Goal: Task Accomplishment & Management: Use online tool/utility

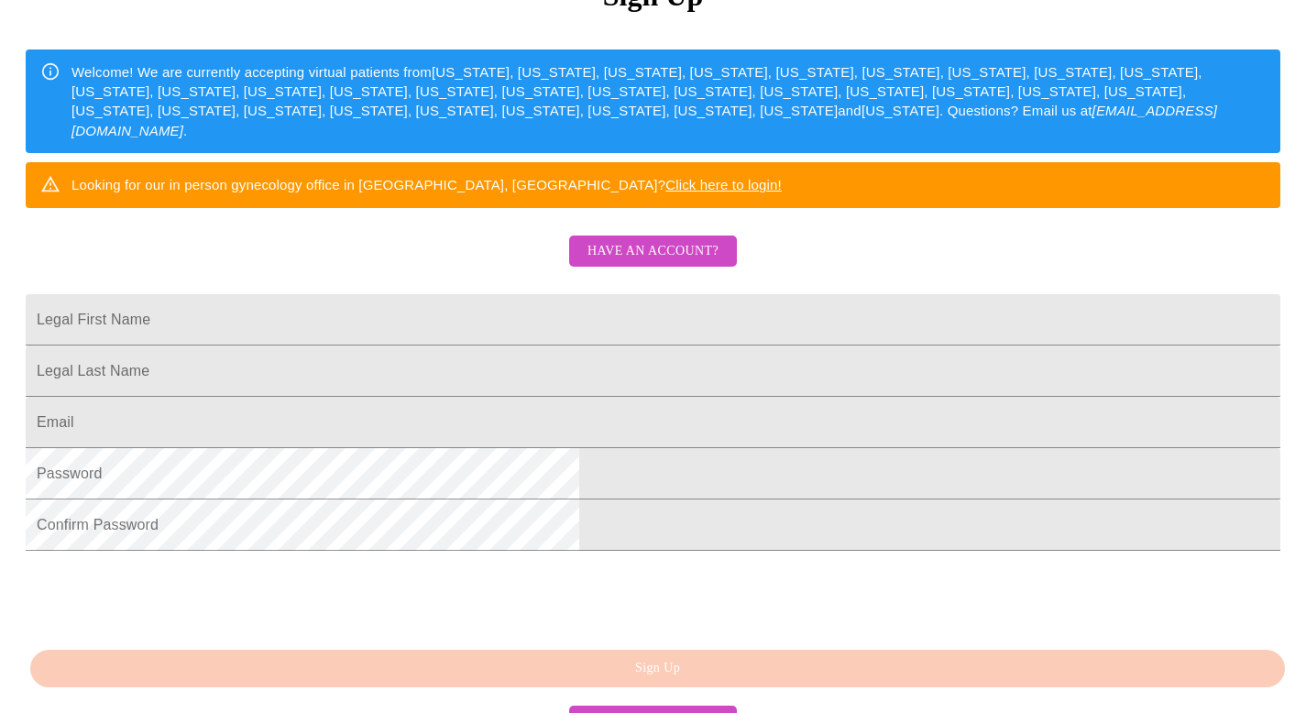
scroll to position [262, 0]
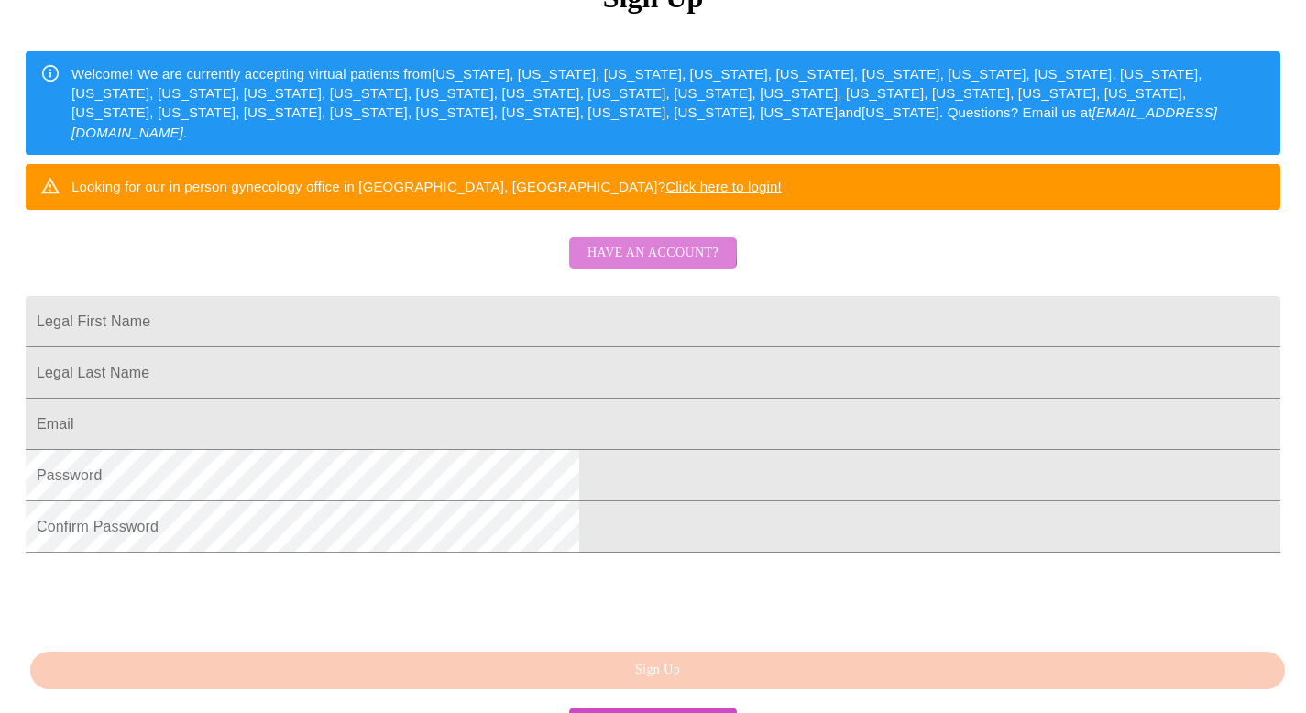
click at [610, 265] on span "Have an account?" at bounding box center [652, 253] width 131 height 23
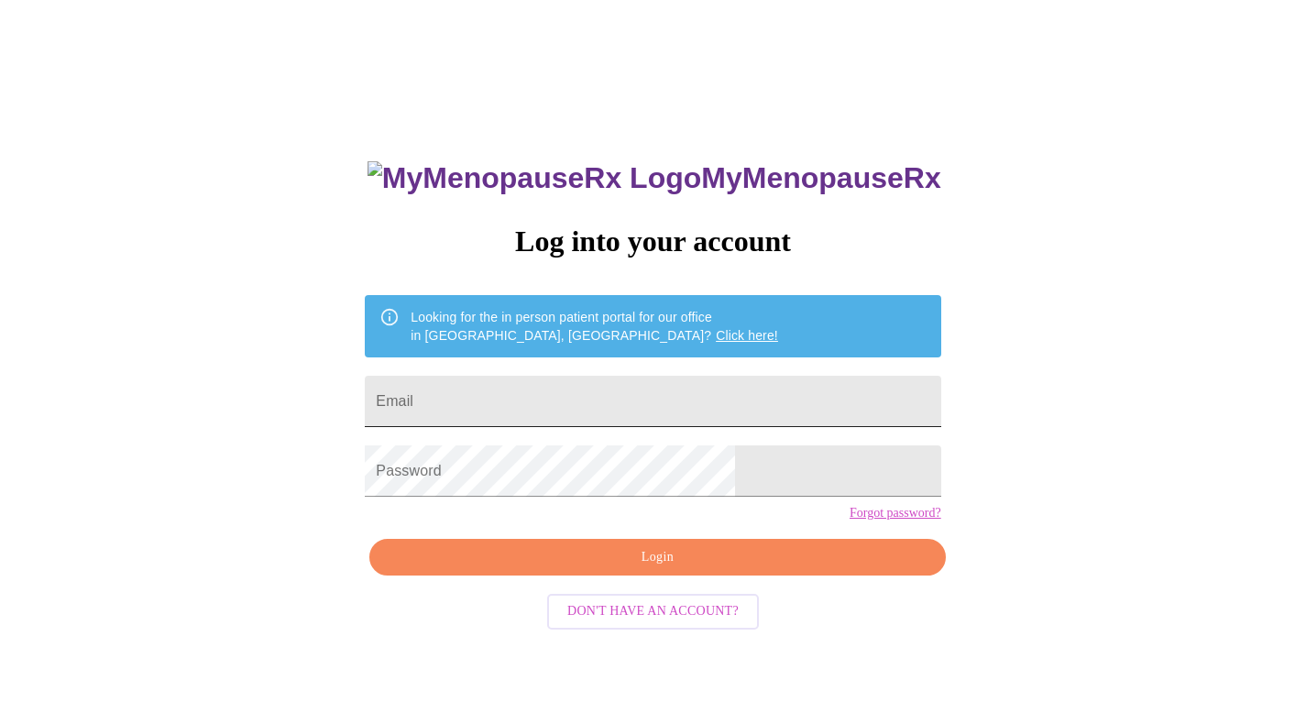
click at [565, 392] on input "Email" at bounding box center [653, 401] width 576 height 51
type input "[EMAIL_ADDRESS][PERSON_NAME][DOMAIN_NAME]"
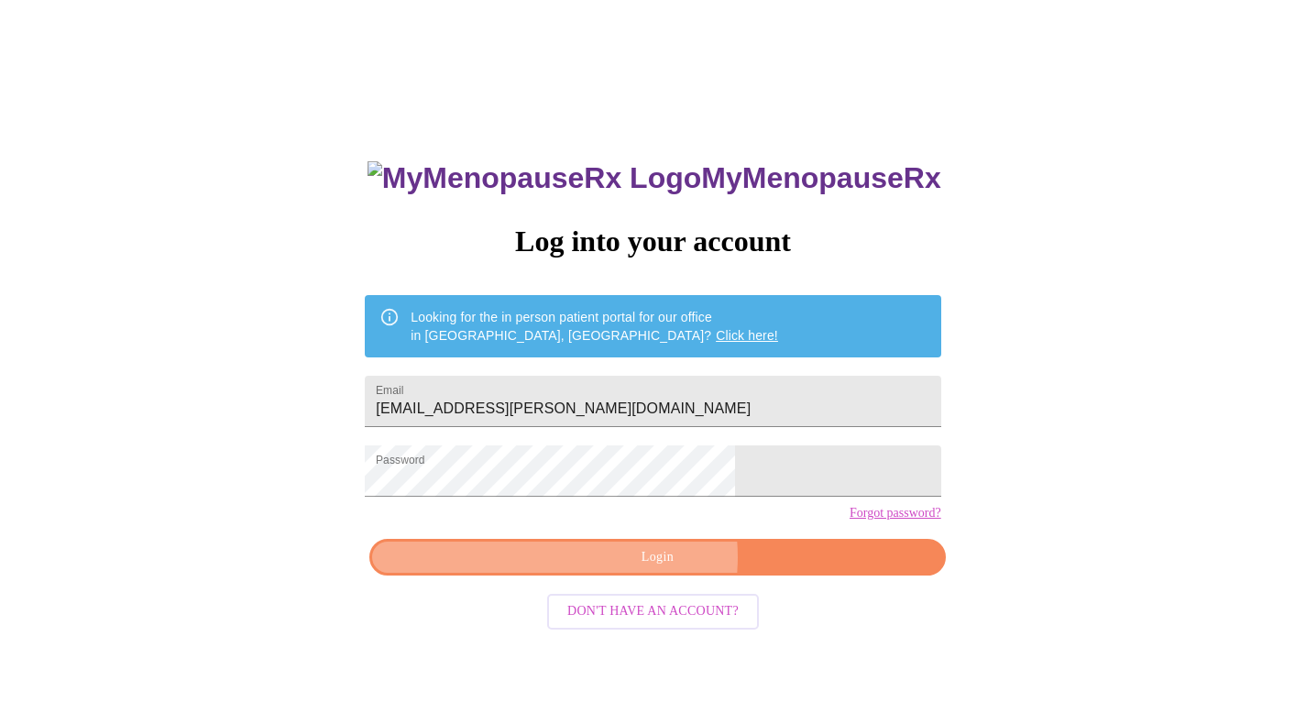
click at [655, 569] on span "Login" at bounding box center [656, 557] width 533 height 23
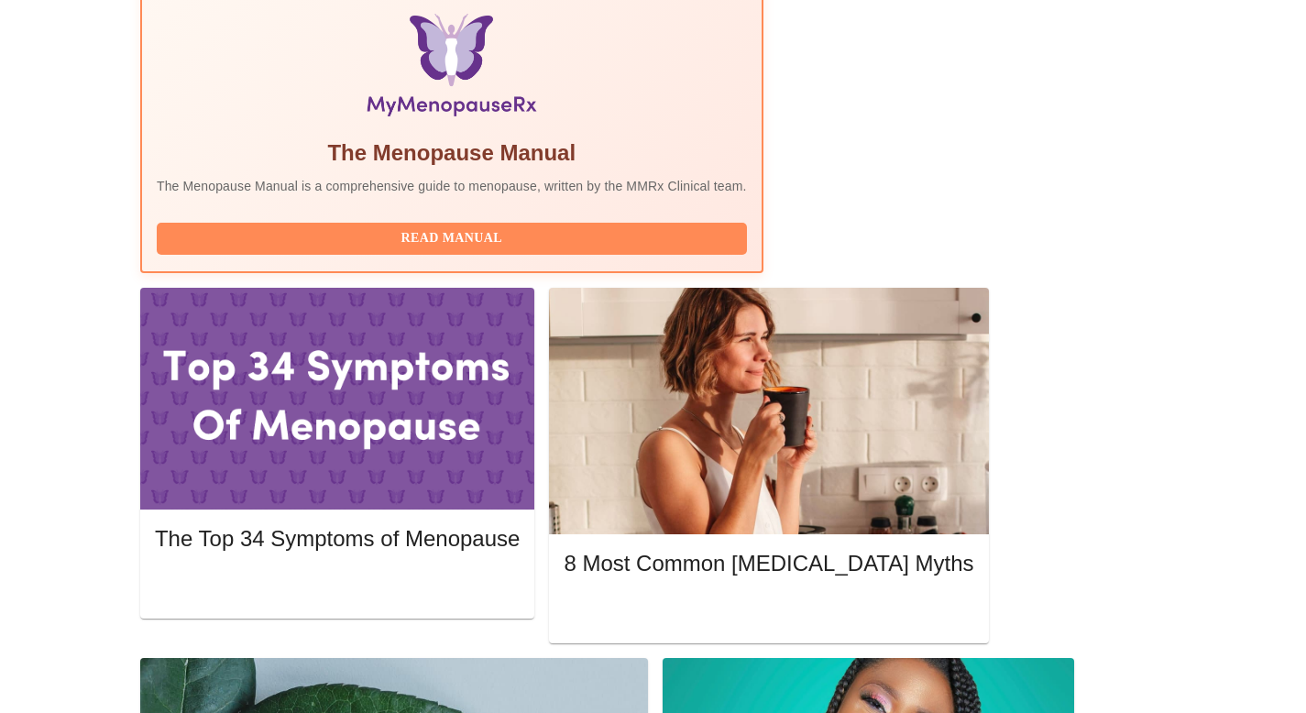
scroll to position [478, 0]
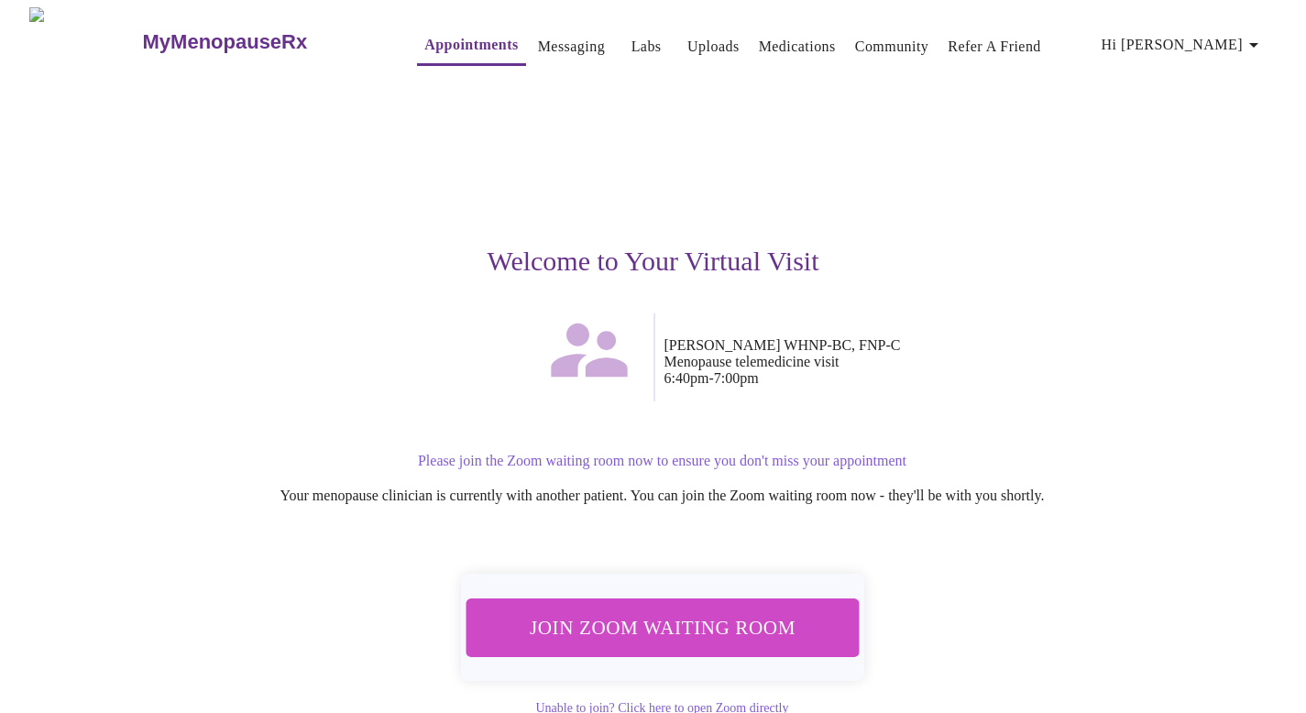
click at [645, 628] on span "Join Zoom Waiting Room" at bounding box center [662, 627] width 353 height 35
